Goal: Transaction & Acquisition: Purchase product/service

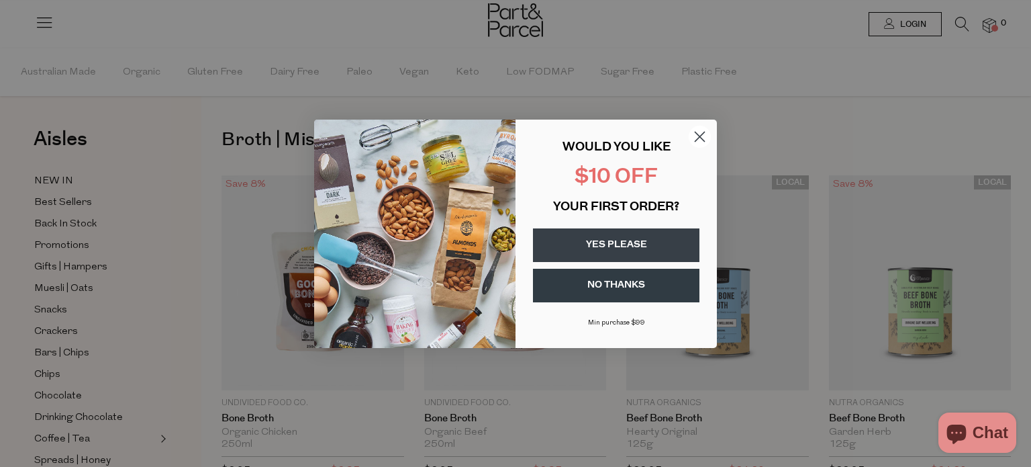
click at [699, 139] on circle "Close dialog" at bounding box center [700, 136] width 22 height 22
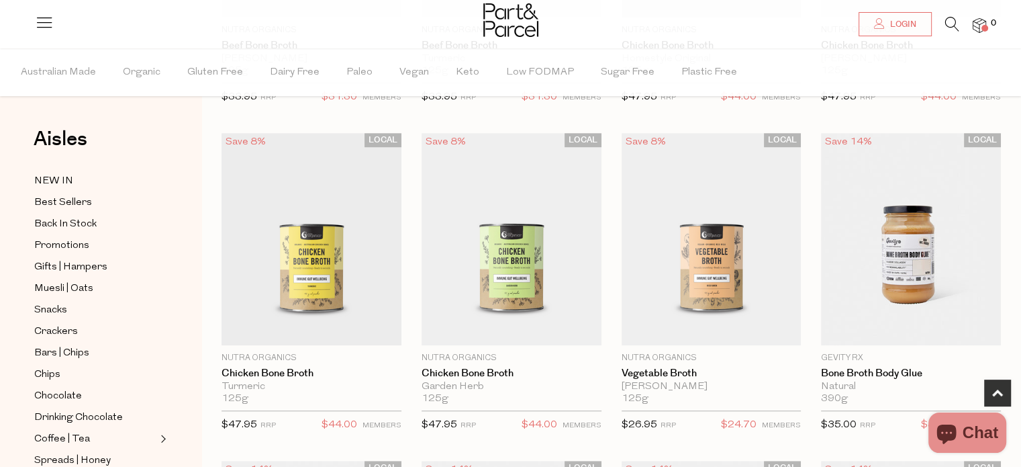
scroll to position [725, 0]
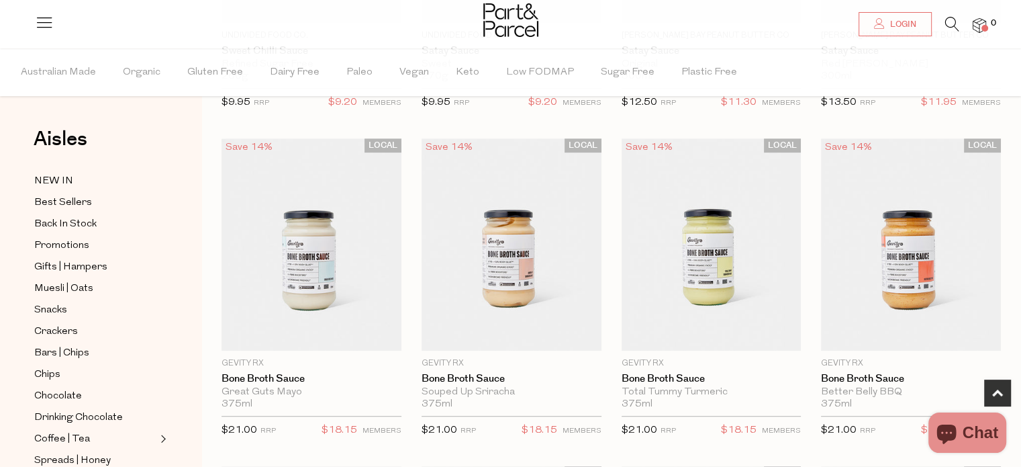
scroll to position [860, 0]
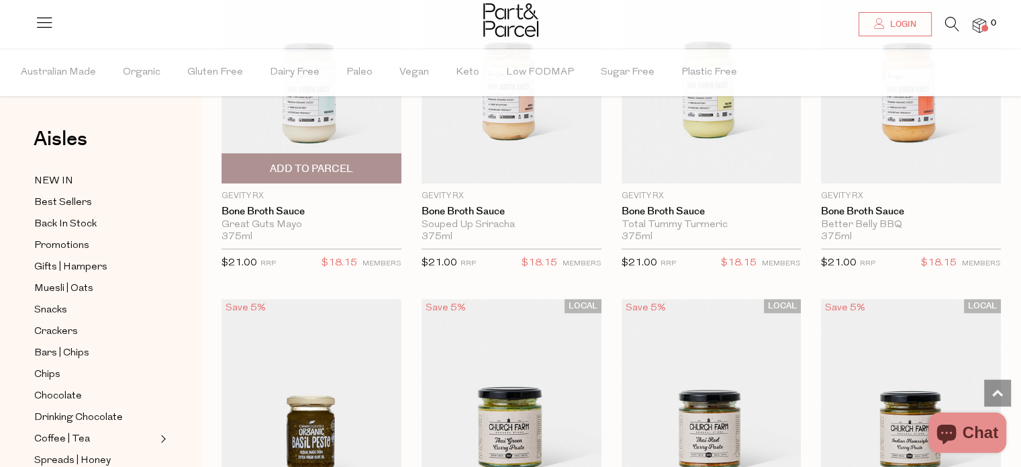
click at [336, 166] on span "Add To Parcel" at bounding box center [311, 169] width 83 height 14
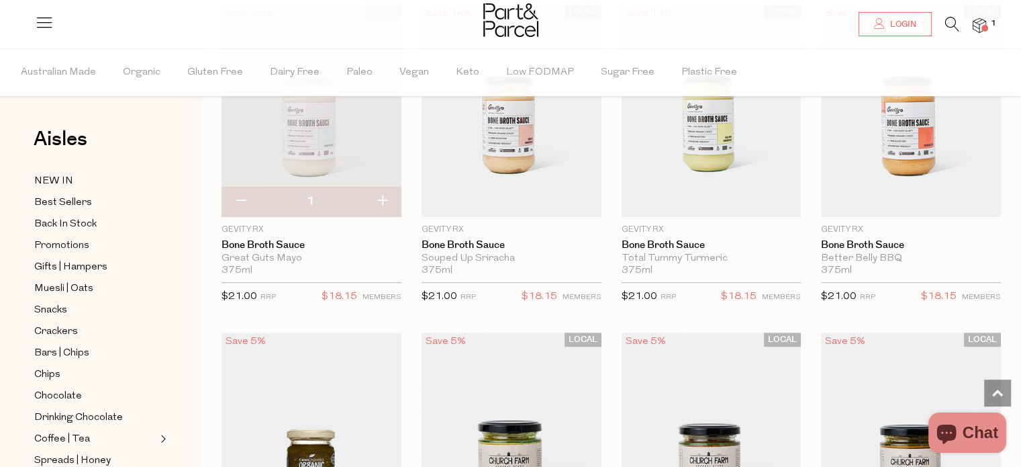
scroll to position [806, 0]
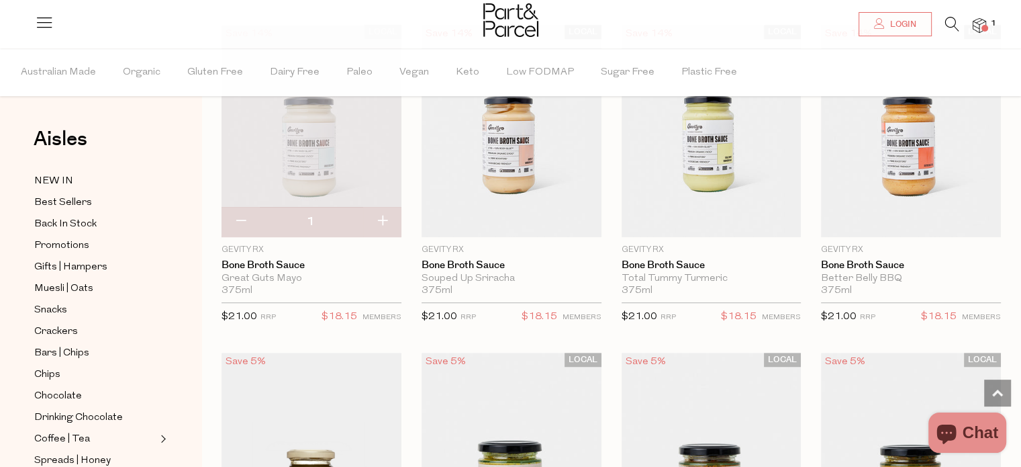
click at [240, 211] on button "button" at bounding box center [241, 222] width 38 height 30
type input "0"
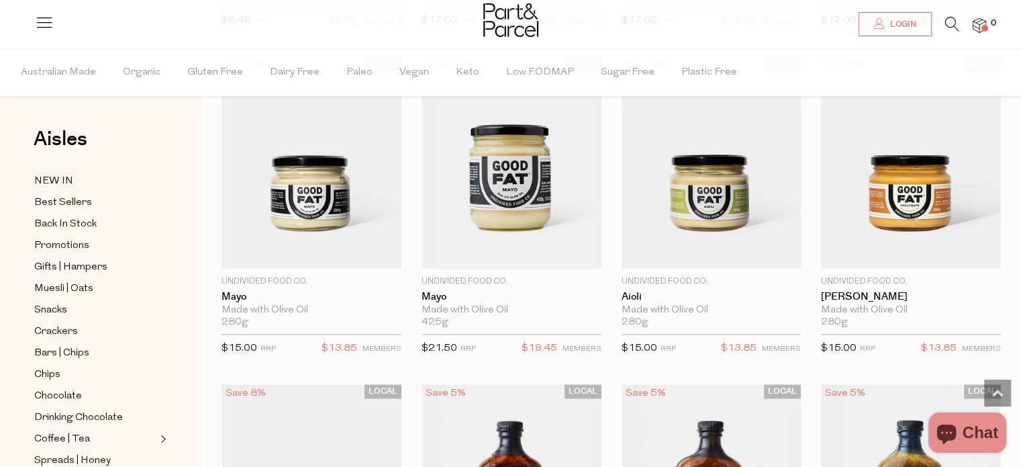
scroll to position [1450, 0]
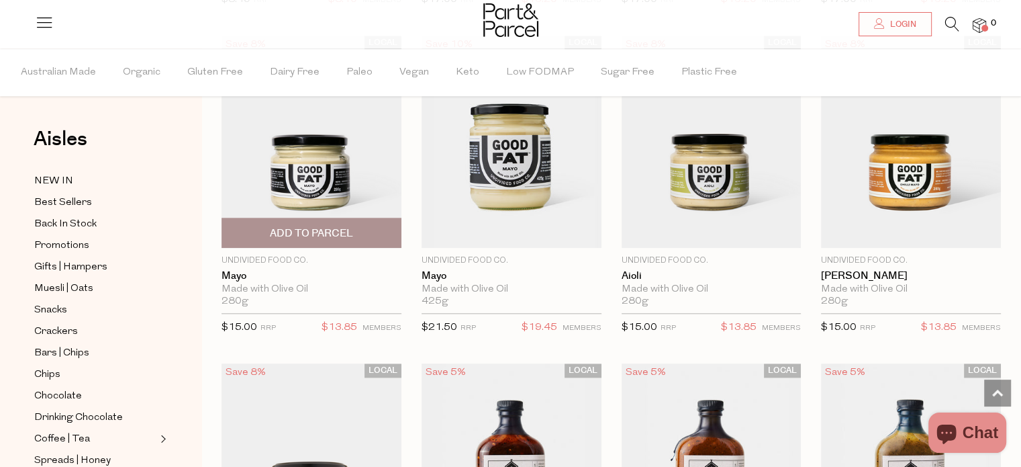
click at [332, 231] on span "Add To Parcel" at bounding box center [311, 233] width 83 height 14
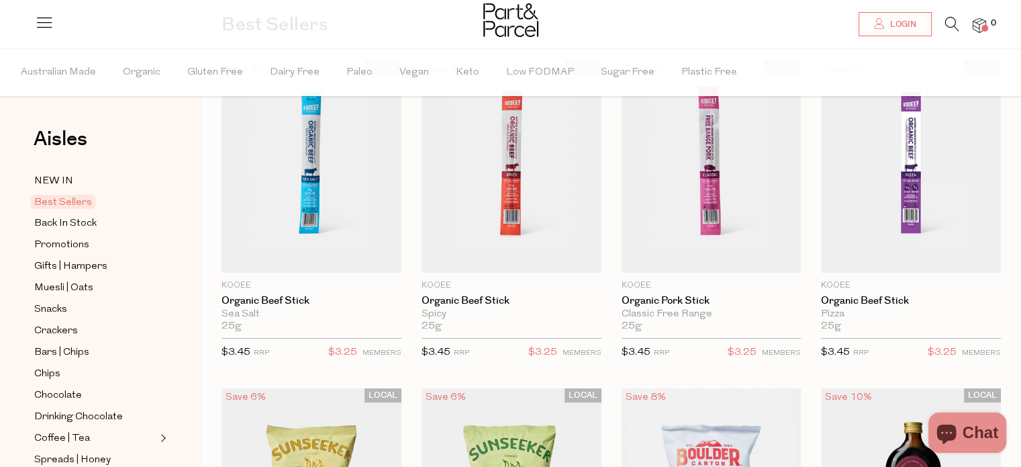
scroll to position [134, 0]
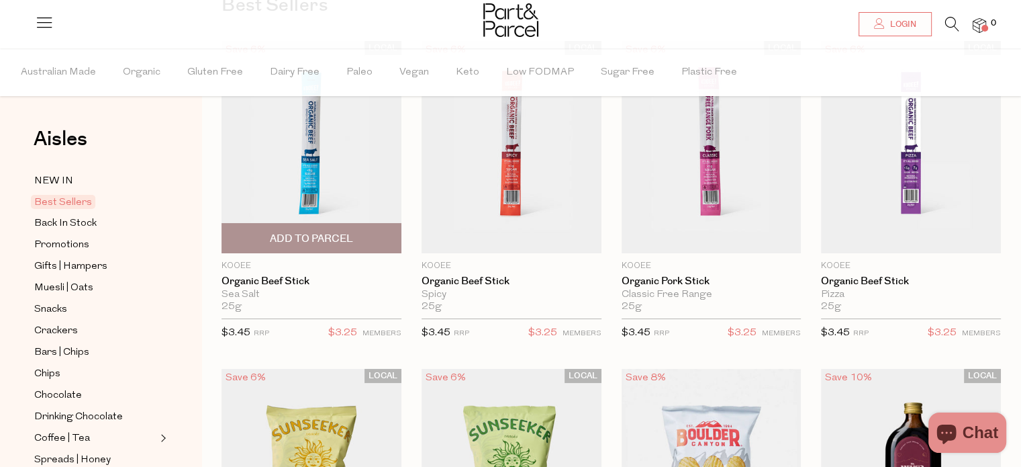
click at [377, 238] on span "Add To Parcel" at bounding box center [312, 238] width 172 height 29
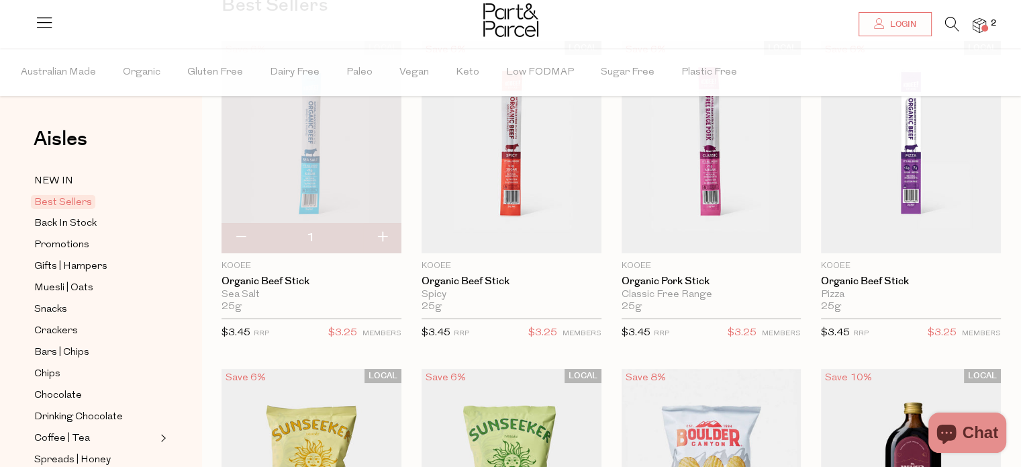
click at [377, 238] on button "button" at bounding box center [382, 238] width 38 height 30
type input "2"
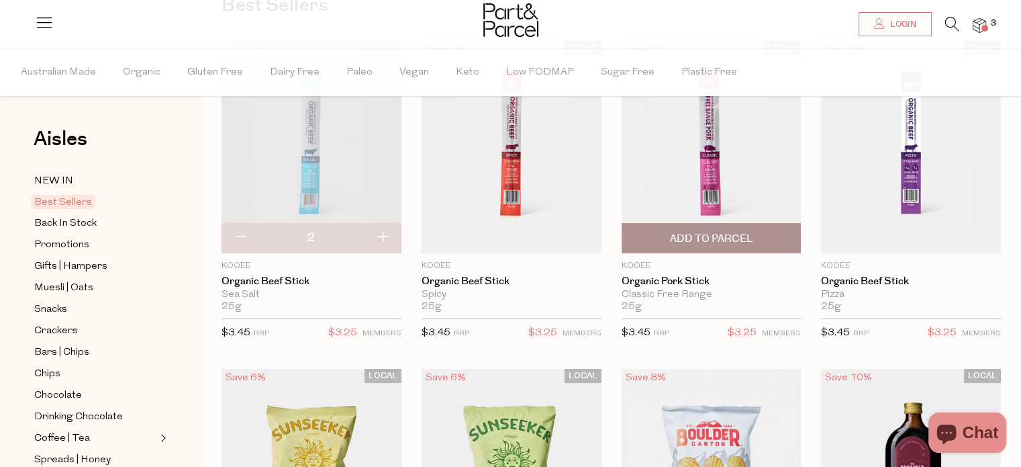
click at [782, 229] on span "Add To Parcel" at bounding box center [712, 238] width 172 height 29
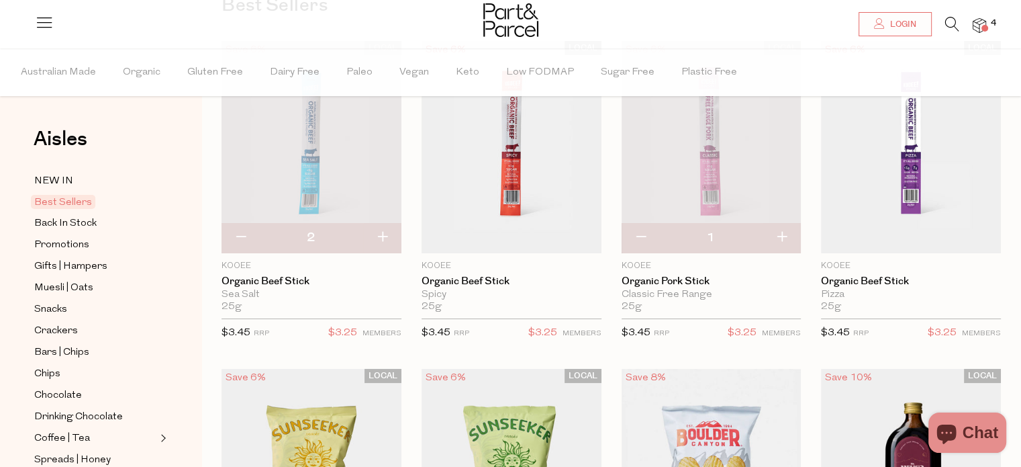
click at [784, 236] on button "button" at bounding box center [782, 238] width 38 height 30
type input "2"
click at [382, 244] on button "button" at bounding box center [382, 238] width 38 height 30
type input "3"
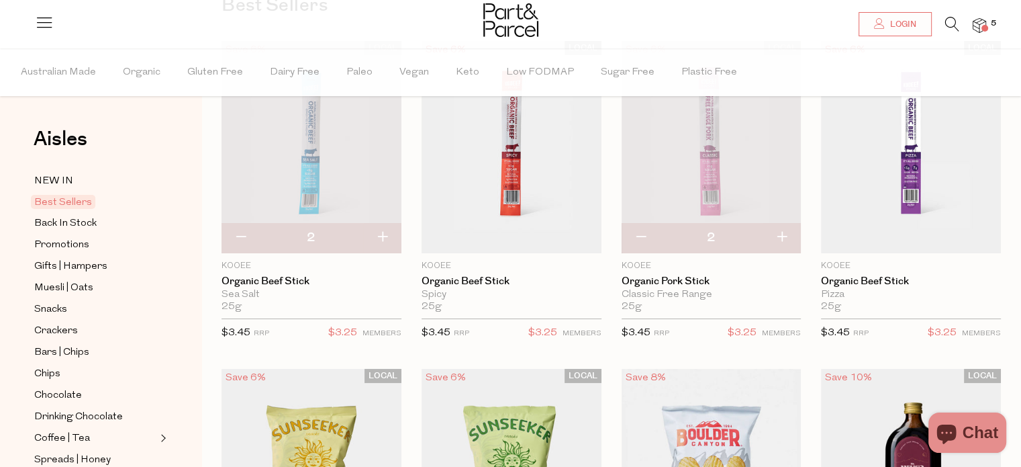
type input "3"
click at [389, 234] on button "button" at bounding box center [382, 238] width 38 height 30
type input "4"
click at [786, 228] on button "button" at bounding box center [782, 238] width 38 height 30
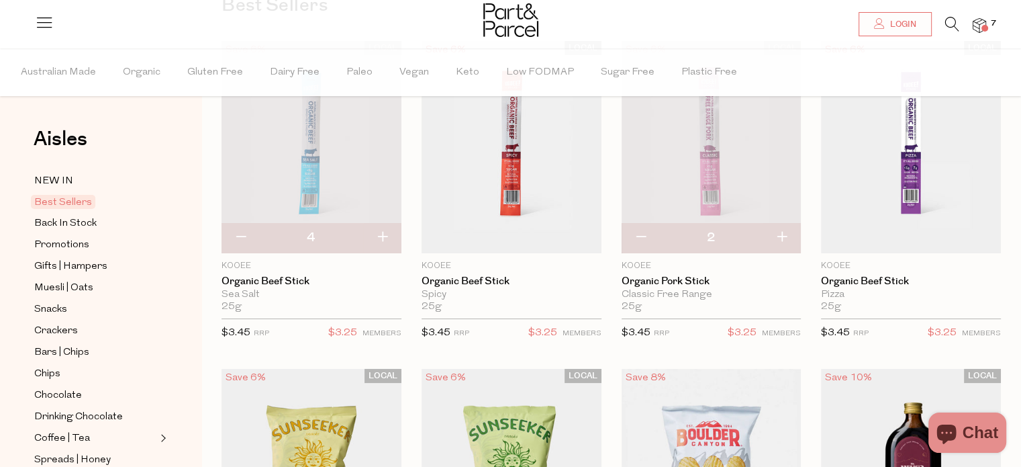
type input "3"
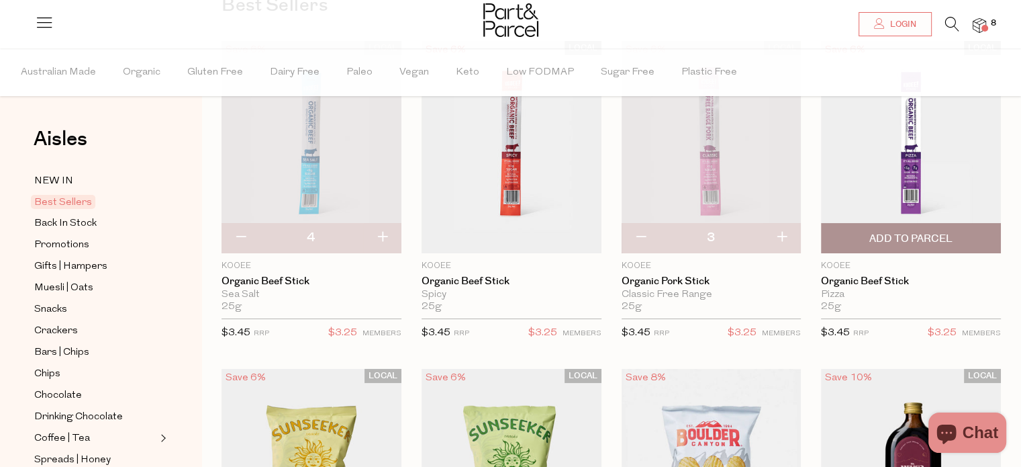
click at [993, 238] on span "Add To Parcel" at bounding box center [911, 238] width 172 height 29
click at [993, 238] on span "Adding..." at bounding box center [911, 238] width 172 height 29
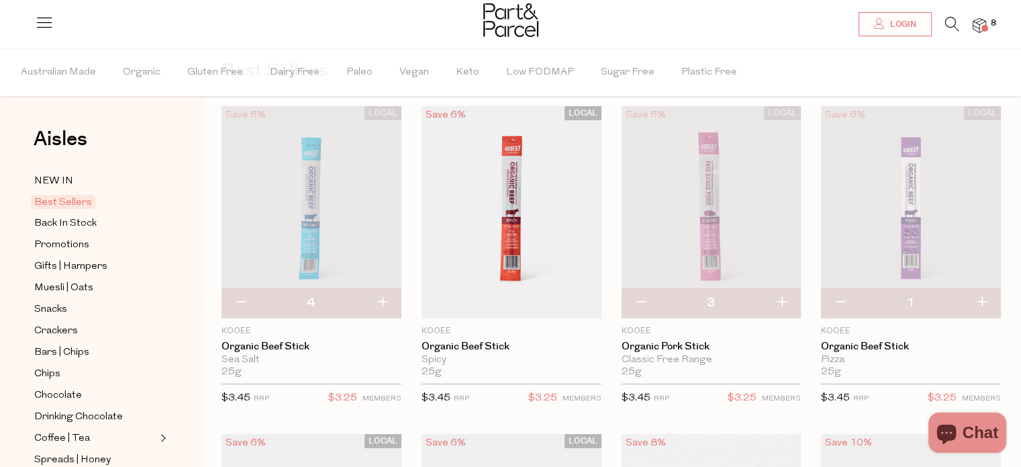
scroll to position [0, 0]
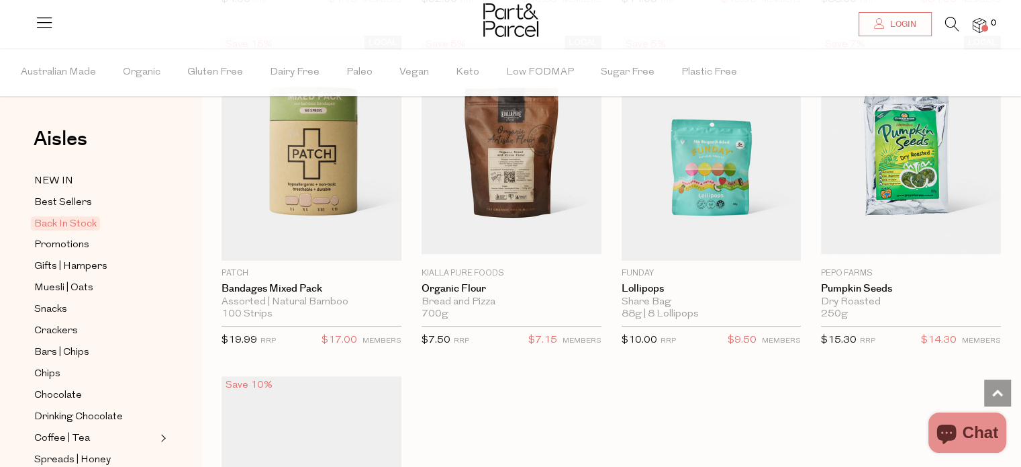
click at [688, 289] on div "Funday Lollipops Share Bag 88g | 8 Lollipops Only 25 Available $10.00 RRP $9.50…" at bounding box center [712, 311] width 180 height 89
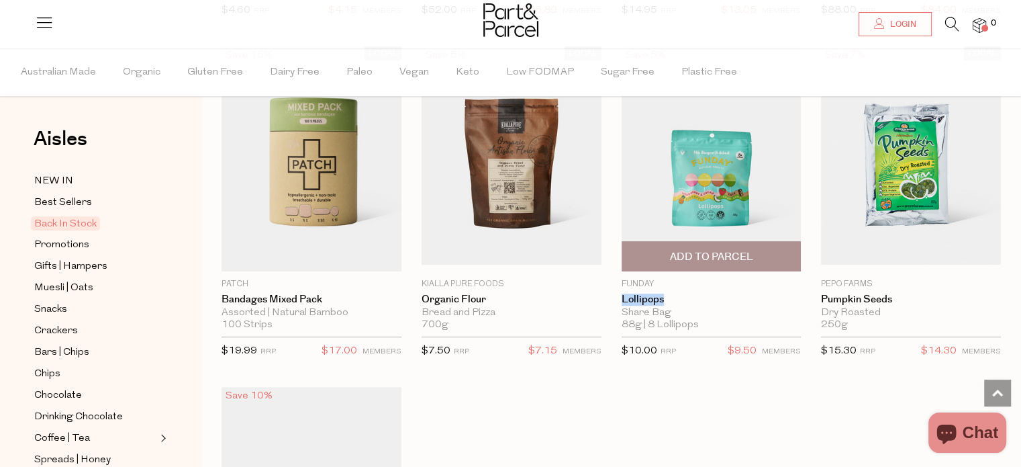
drag, startPoint x: 0, startPoint y: 0, endPoint x: 688, endPoint y: 289, distance: 746.0
click at [688, 289] on div "Funday Lollipops Share Bag 88g | 8 Lollipops Only 25 Available $10.00 RRP $9.50…" at bounding box center [712, 322] width 180 height 89
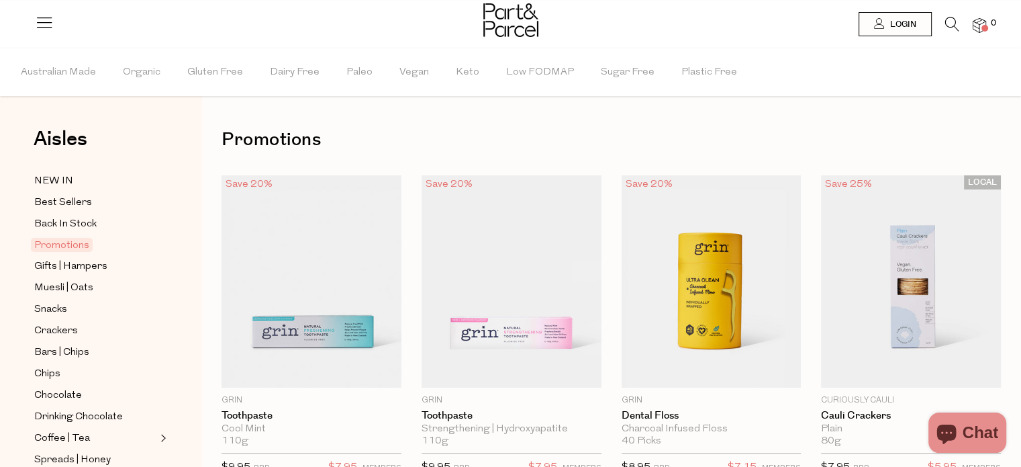
click at [621, 128] on h1 "Promotions" at bounding box center [612, 139] width 780 height 31
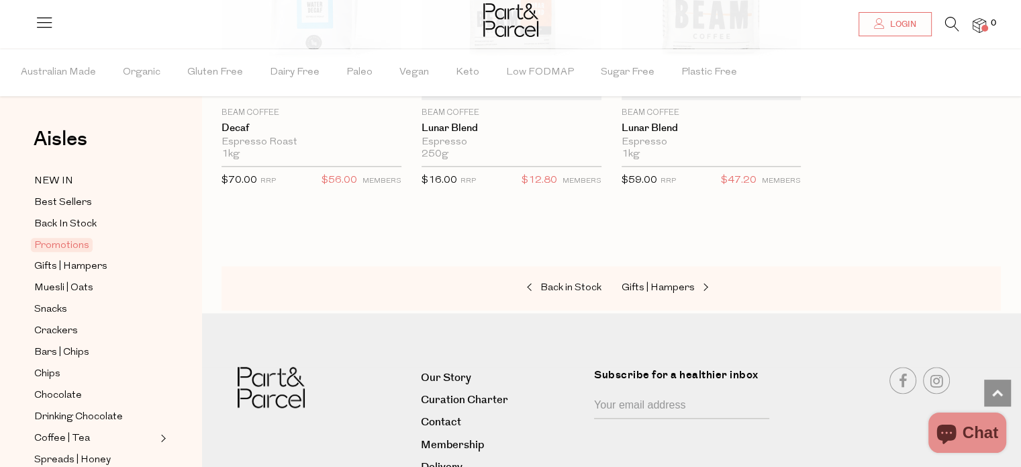
scroll to position [1612, 0]
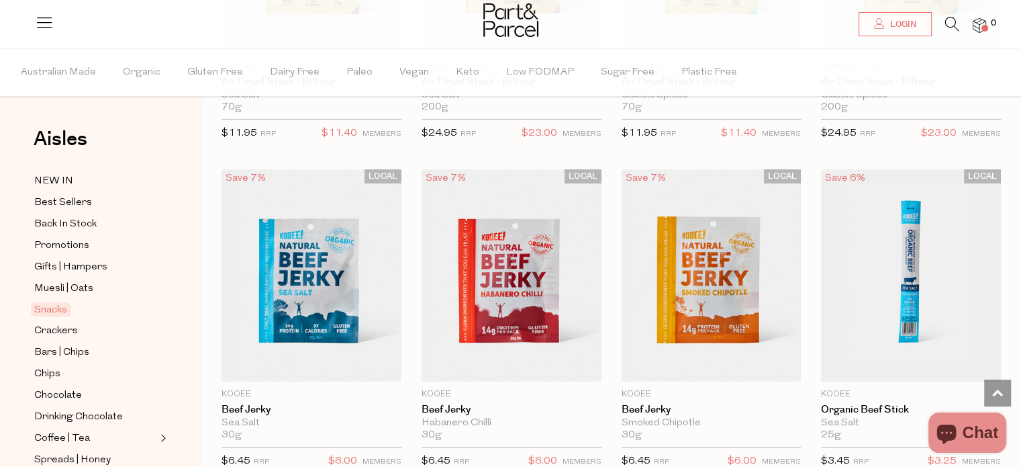
scroll to position [322, 0]
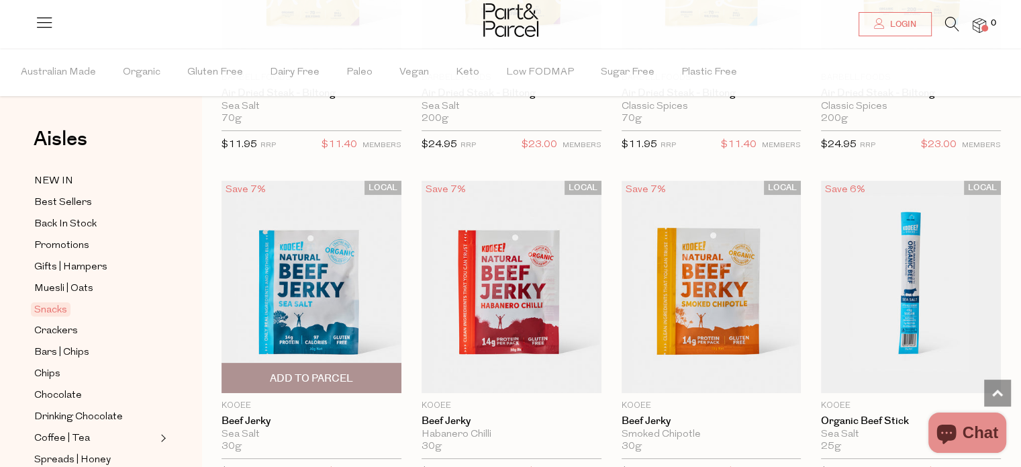
click at [389, 375] on span "Add To Parcel" at bounding box center [312, 377] width 172 height 29
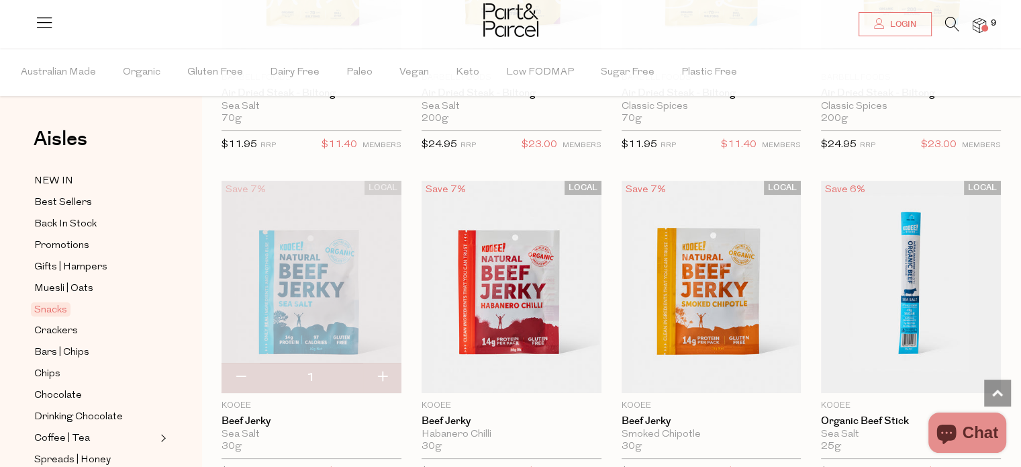
click at [389, 375] on button "button" at bounding box center [382, 378] width 38 height 30
type input "2"
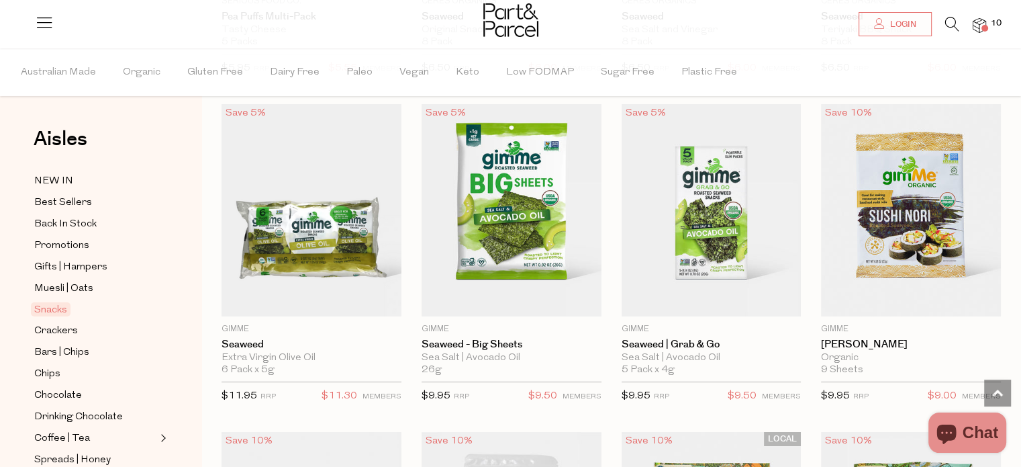
scroll to position [4674, 0]
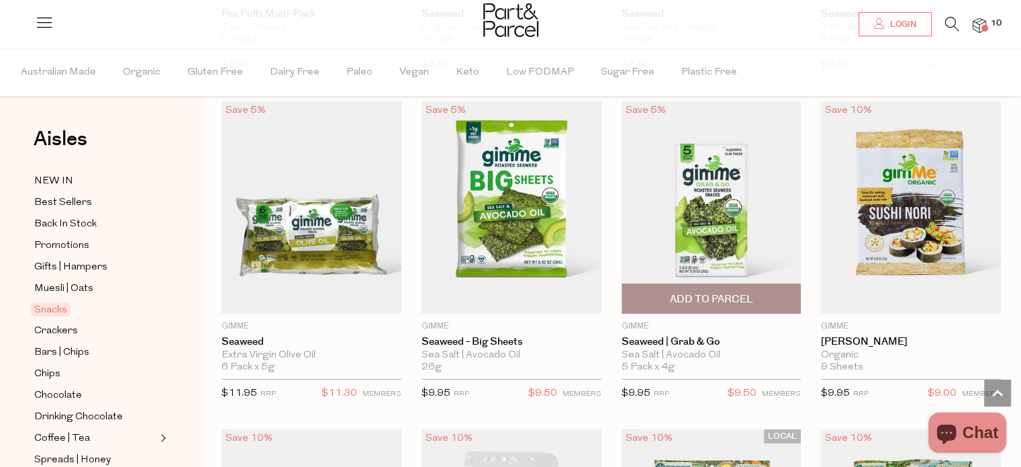
click at [778, 292] on span "Add To Parcel" at bounding box center [712, 298] width 172 height 29
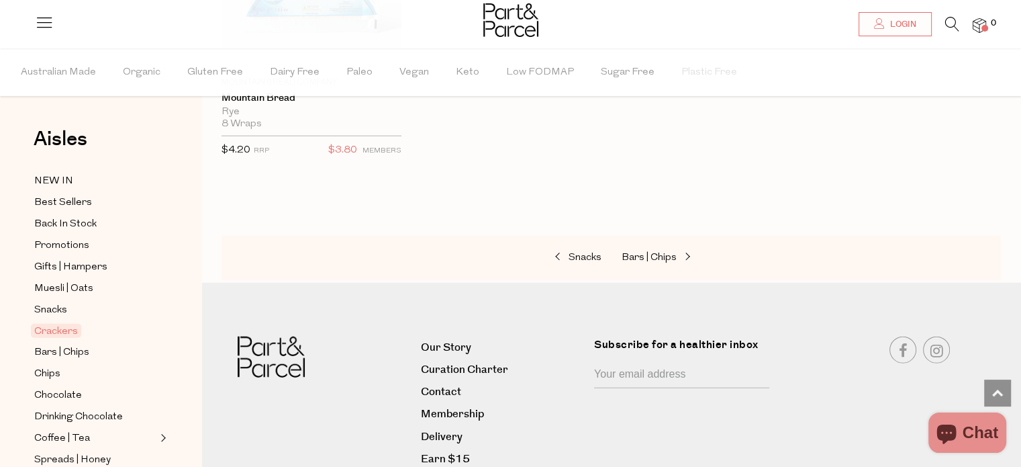
scroll to position [3304, 0]
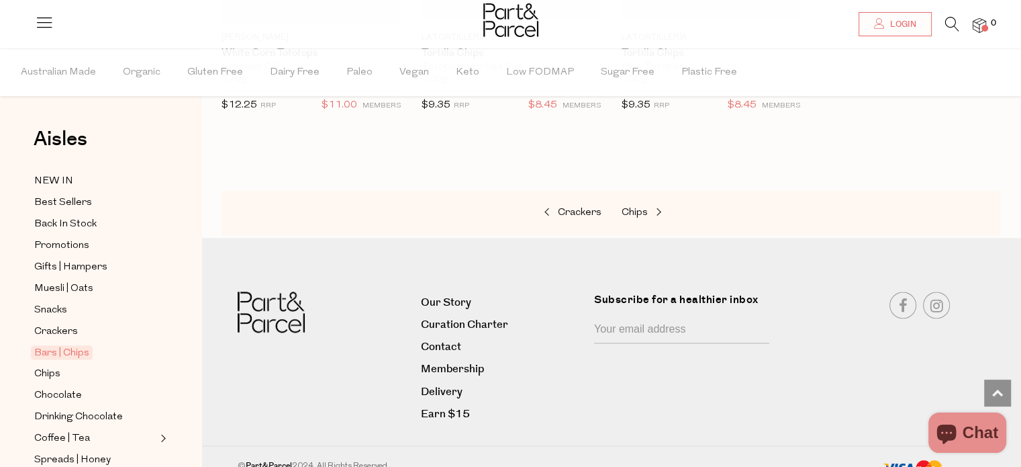
click at [911, 203] on div "Crackers Chips" at bounding box center [612, 213] width 780 height 44
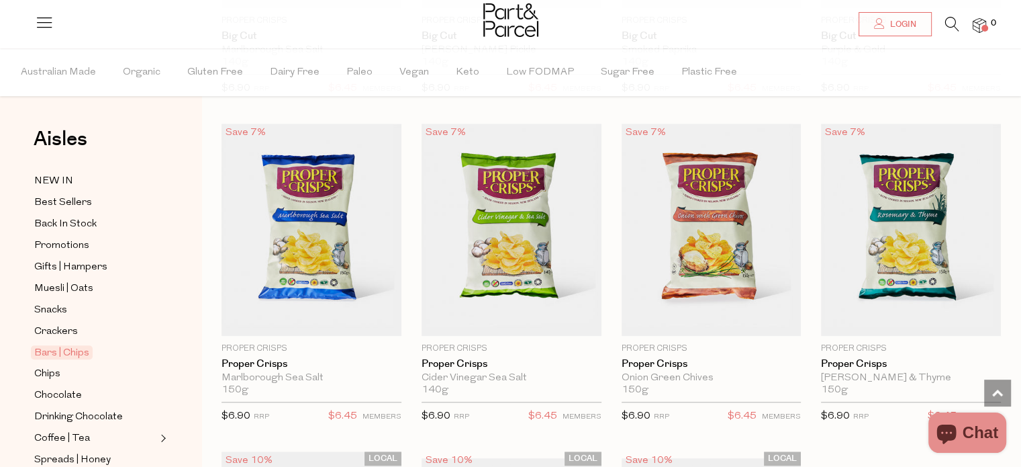
scroll to position [1013, 0]
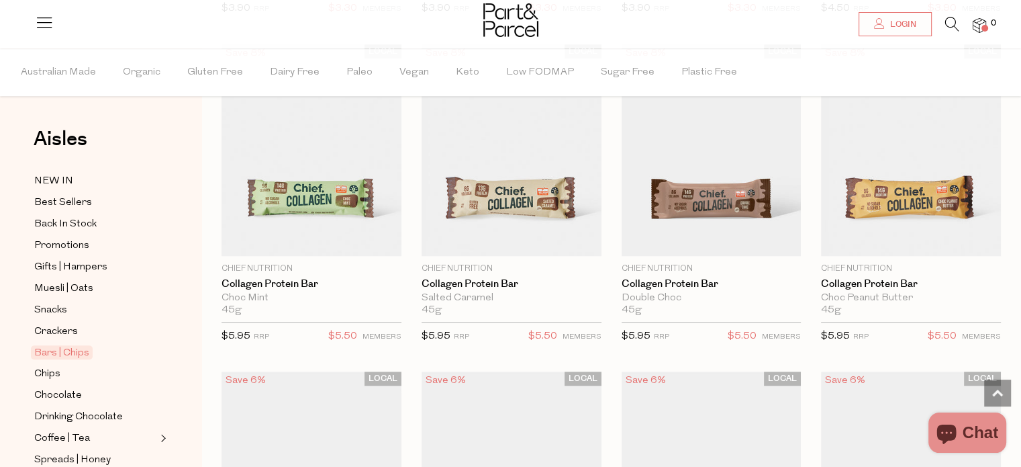
scroll to position [1128, 0]
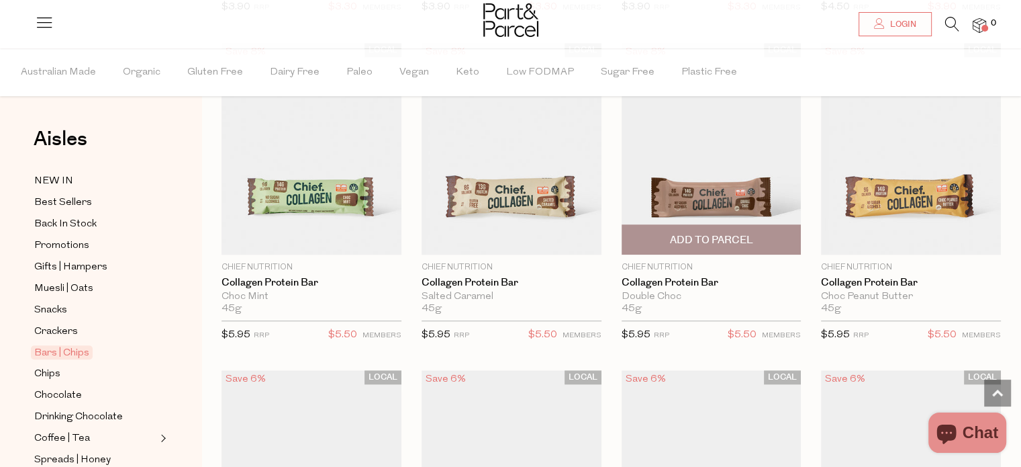
click at [792, 238] on span "Add To Parcel" at bounding box center [712, 239] width 172 height 29
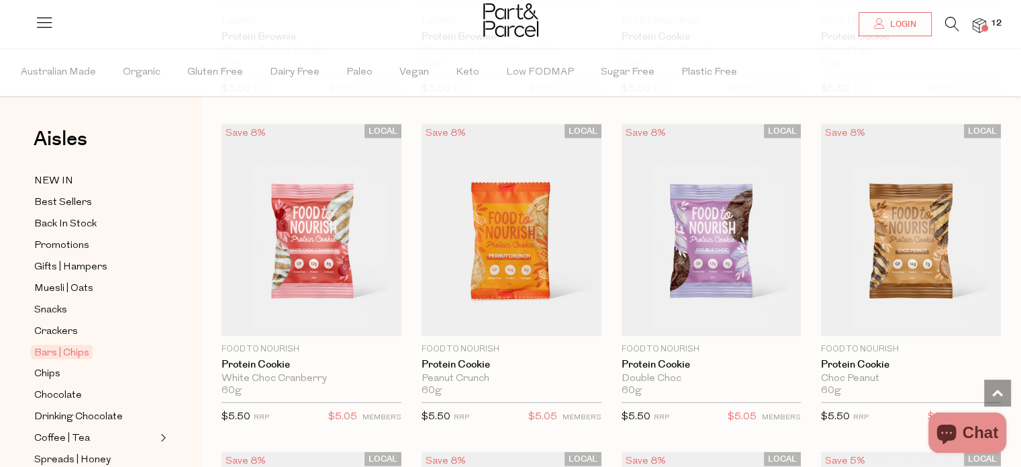
scroll to position [2686, 0]
click at [991, 21] on span "12" at bounding box center [996, 23] width 17 height 12
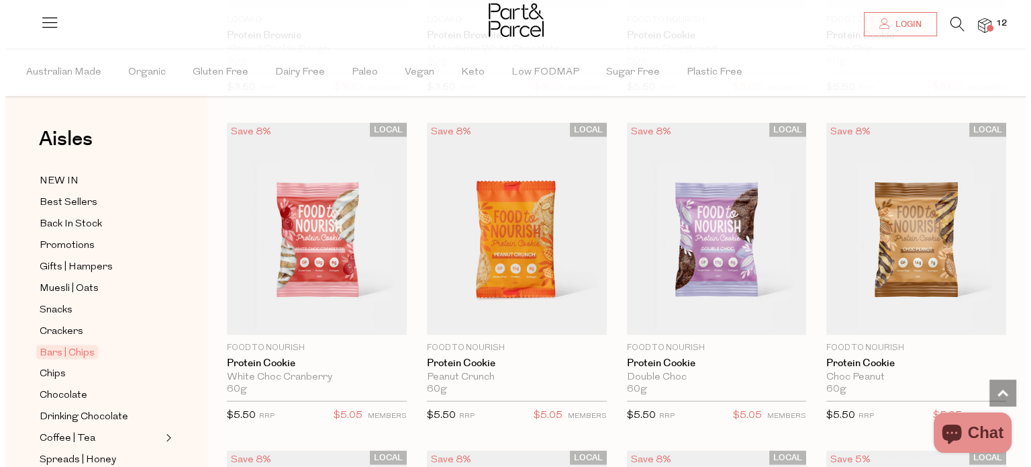
scroll to position [2707, 0]
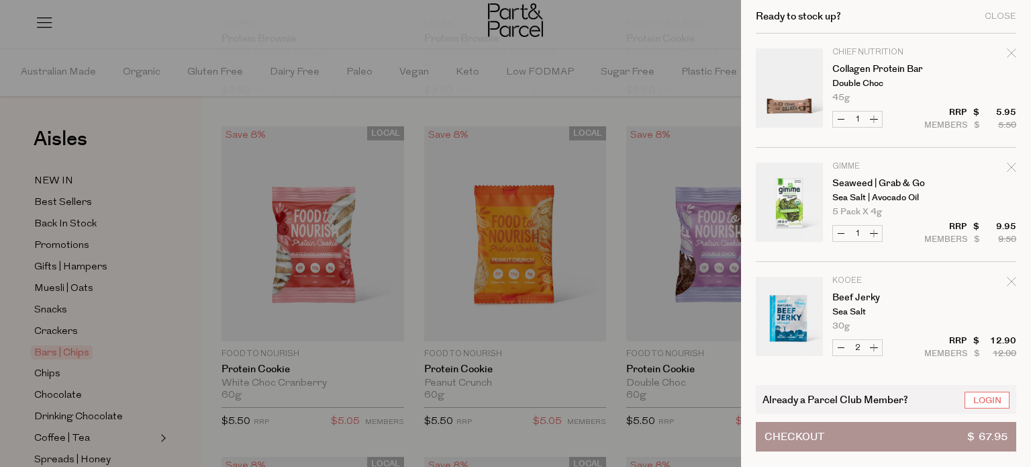
click at [888, 443] on button "Checkout $ 67.95" at bounding box center [886, 437] width 261 height 30
